Goal: Task Accomplishment & Management: Use online tool/utility

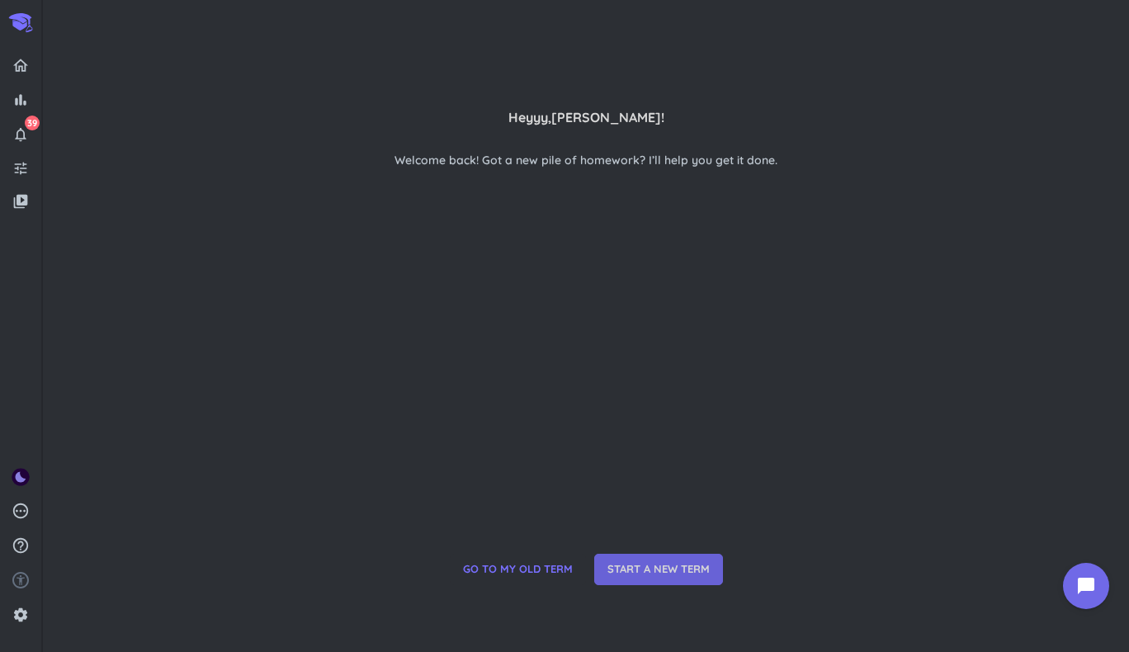
click at [629, 566] on span "START A NEW TERM" at bounding box center [658, 569] width 102 height 17
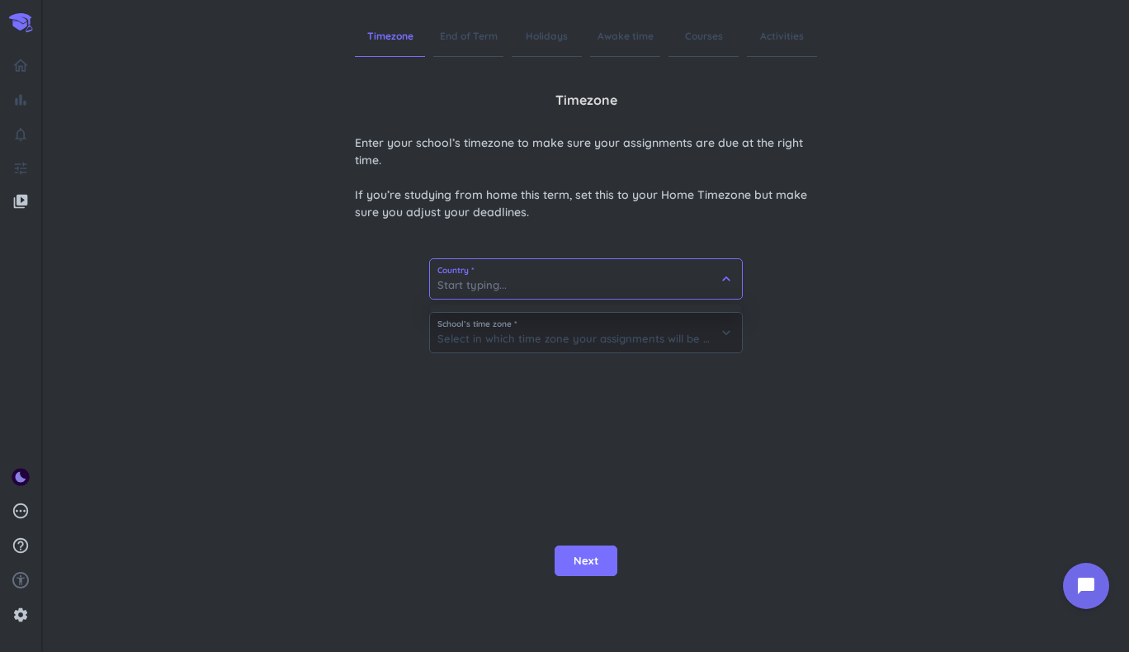
click at [518, 276] on input at bounding box center [586, 279] width 312 height 40
